Goal: Task Accomplishment & Management: Use online tool/utility

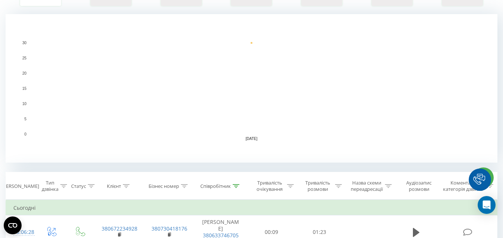
scroll to position [260, 0]
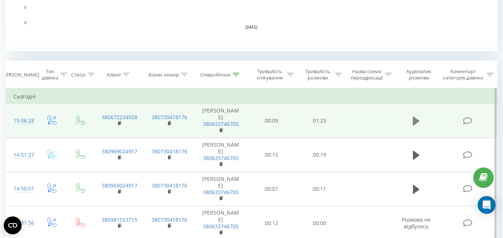
click at [414, 122] on icon at bounding box center [416, 121] width 7 height 9
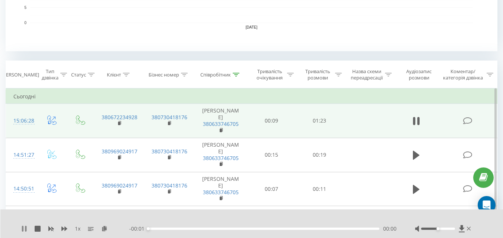
click at [23, 228] on icon at bounding box center [22, 229] width 1 height 6
click at [103, 229] on icon at bounding box center [104, 228] width 6 height 5
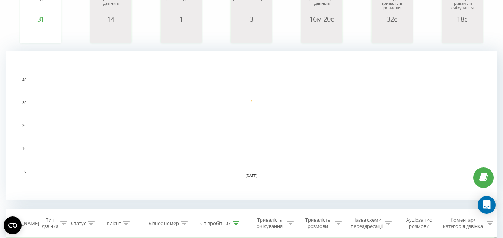
scroll to position [223, 0]
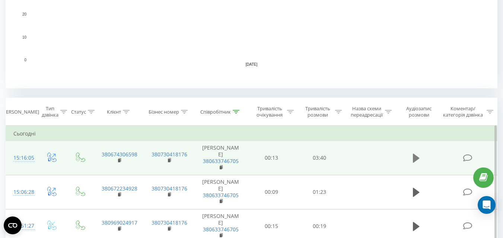
click at [414, 160] on icon at bounding box center [416, 158] width 7 height 9
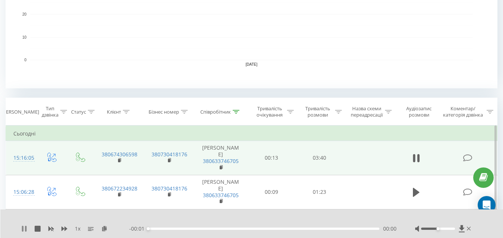
click at [23, 230] on icon at bounding box center [22, 229] width 1 height 6
click at [105, 229] on icon at bounding box center [104, 228] width 6 height 5
